Goal: Purchase product/service

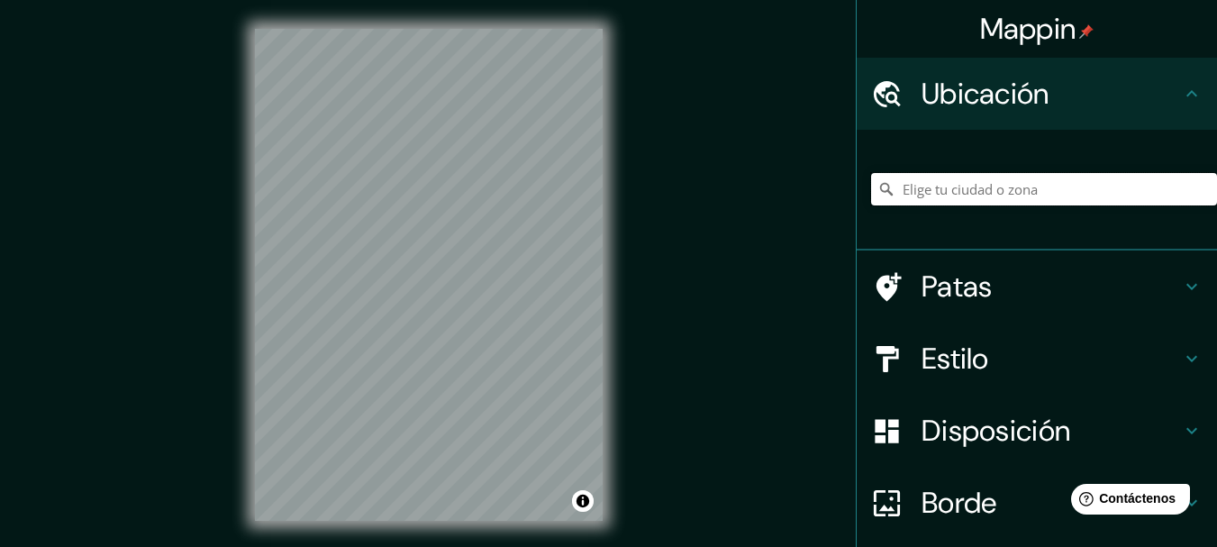
click at [942, 196] on input "Elige tu ciudad o zona" at bounding box center [1044, 189] width 346 height 32
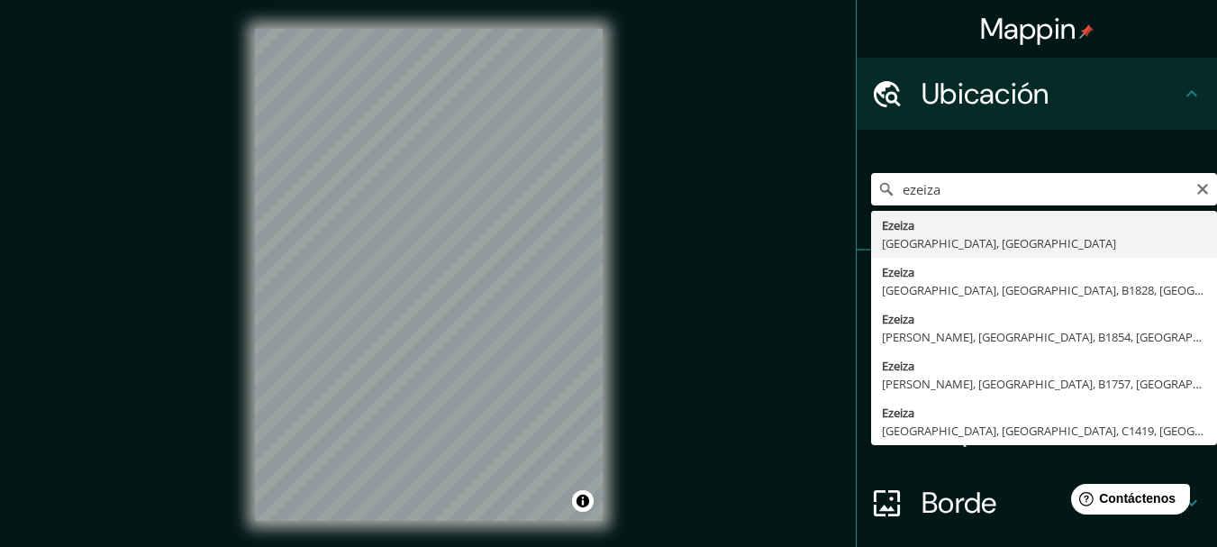
type input "Ezeiza, [GEOGRAPHIC_DATA], [GEOGRAPHIC_DATA]"
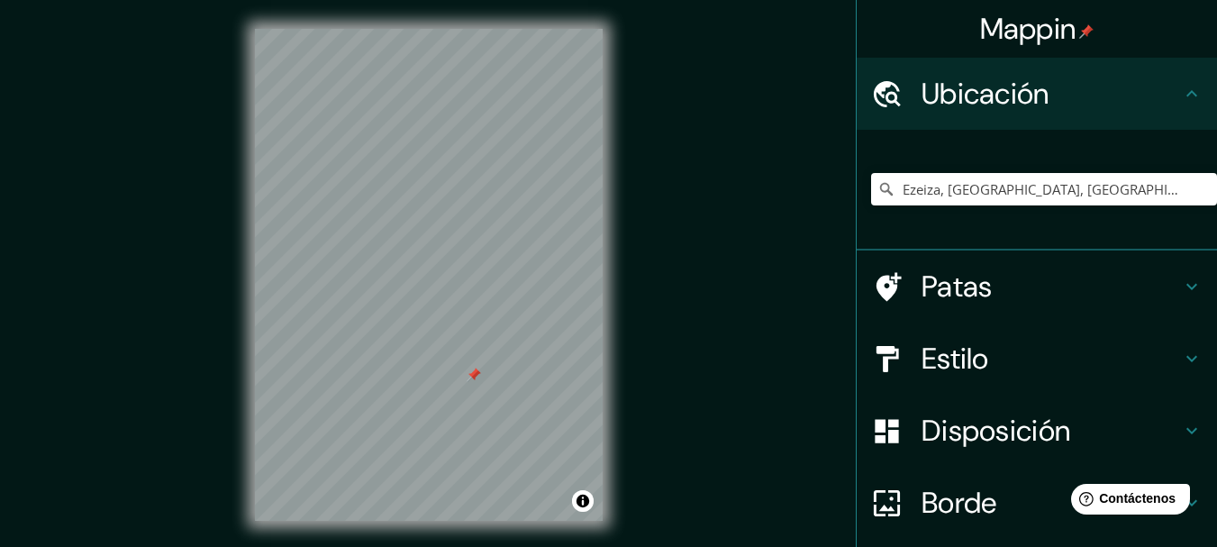
click at [1181, 292] on icon at bounding box center [1192, 287] width 22 height 22
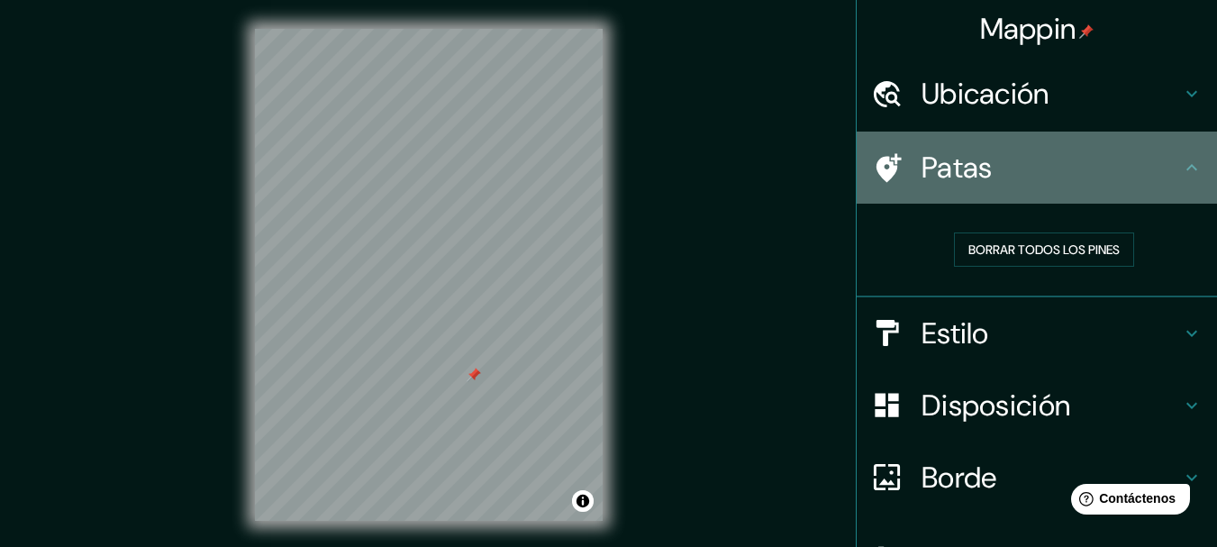
click at [1181, 162] on icon at bounding box center [1192, 168] width 22 height 22
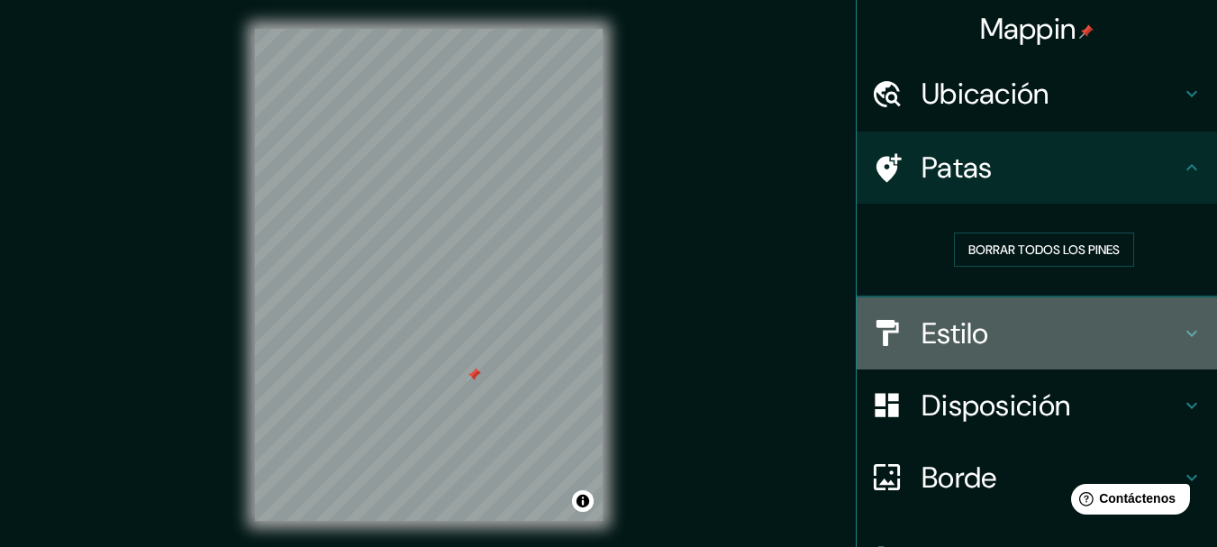
click at [1181, 328] on icon at bounding box center [1192, 334] width 22 height 22
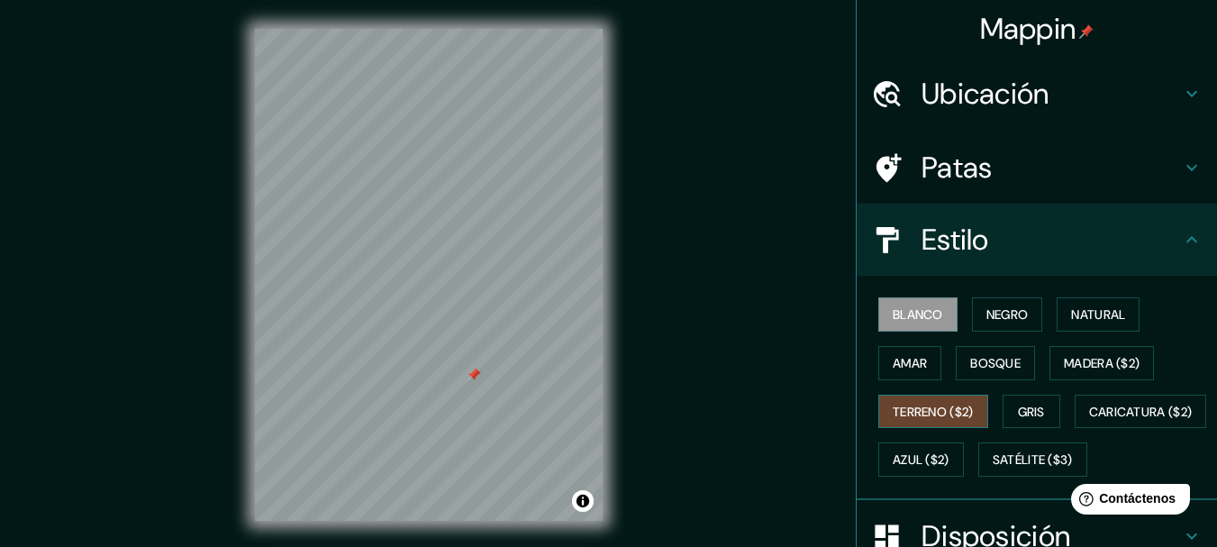
click at [934, 410] on font "Terreno ($2)" at bounding box center [933, 412] width 81 height 16
click at [1031, 419] on font "Gris" at bounding box center [1031, 412] width 27 height 16
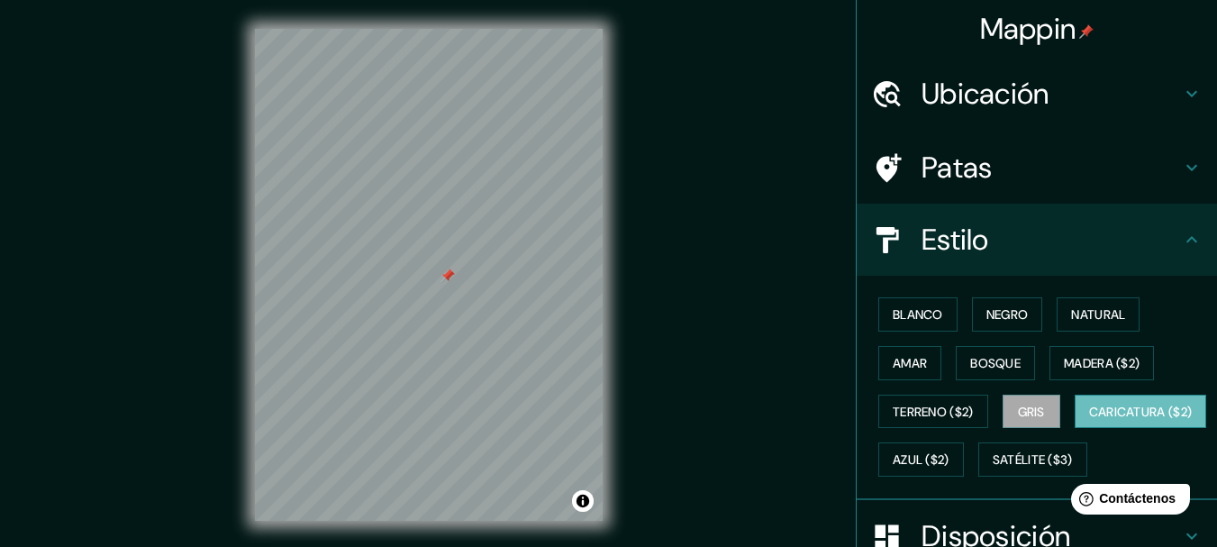
click at [1089, 420] on font "Caricatura ($2)" at bounding box center [1141, 412] width 104 height 16
click at [993, 468] on font "Satélite ($3)" at bounding box center [1033, 460] width 80 height 16
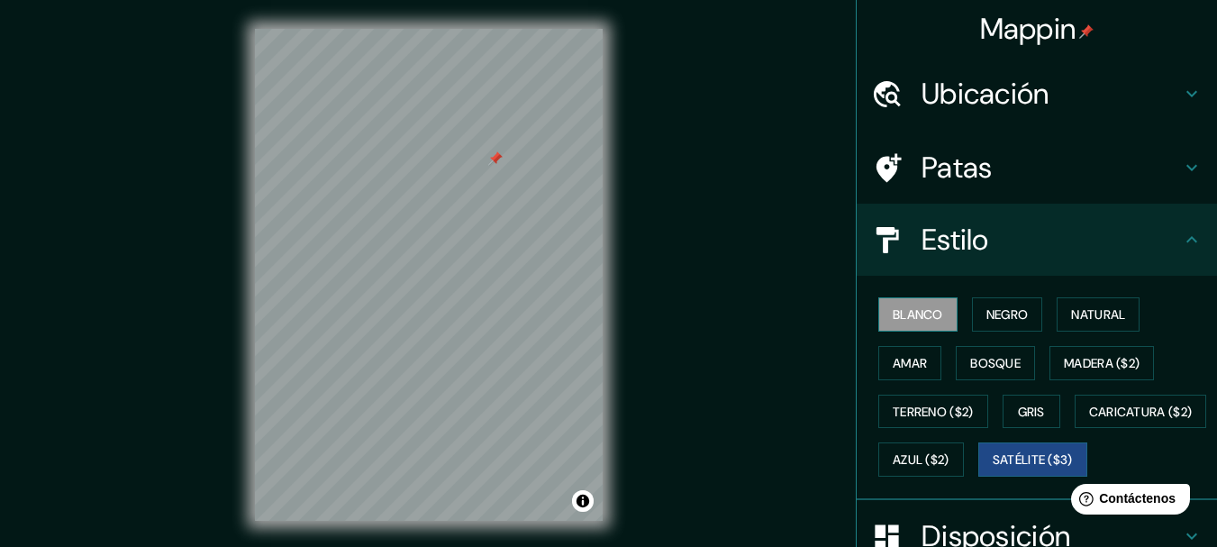
click at [903, 314] on font "Blanco" at bounding box center [918, 314] width 50 height 16
